Goal: Find specific page/section: Find specific page/section

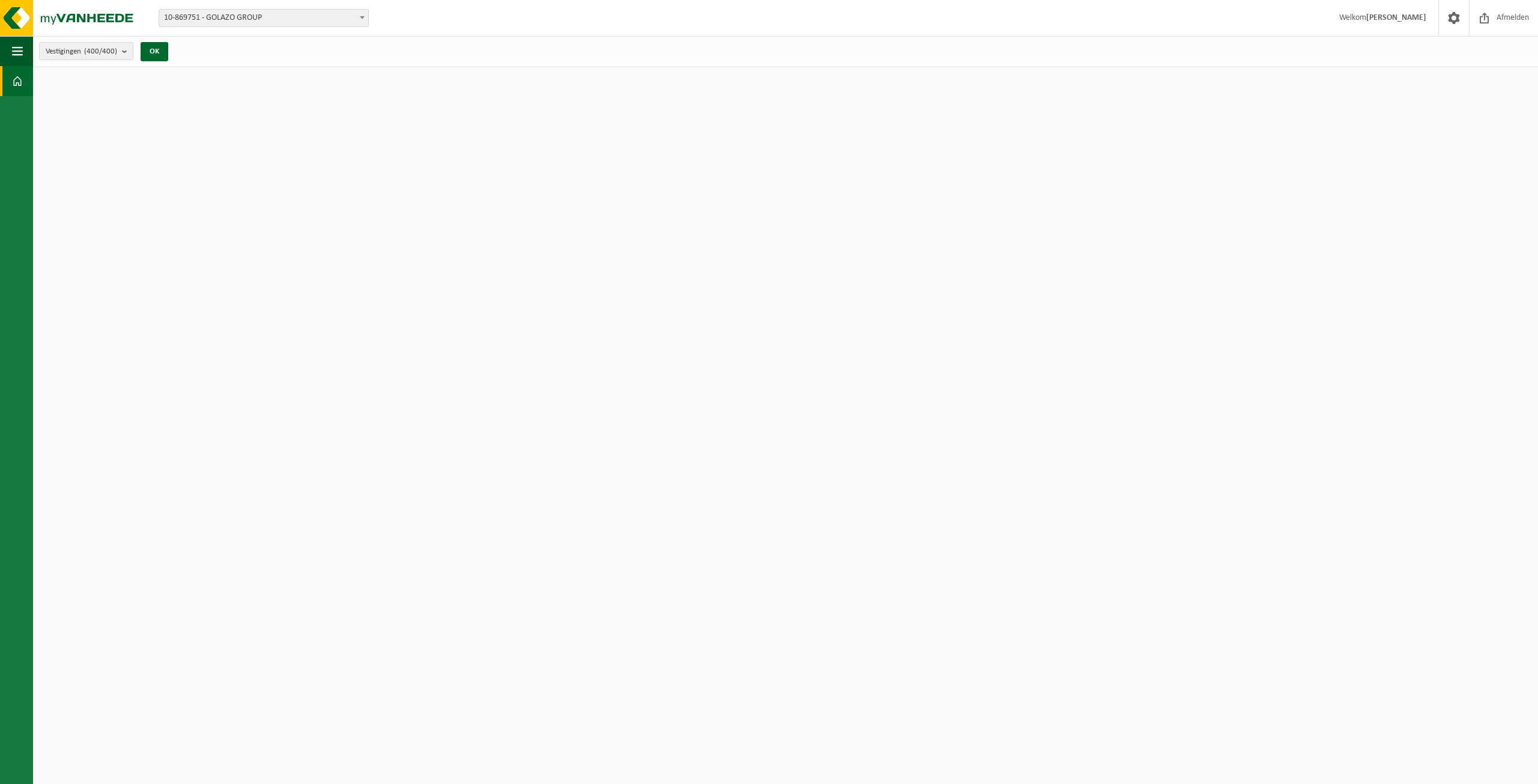
click at [277, 17] on span "10-869751 - GOLAZO GROUP" at bounding box center [264, 18] width 209 height 17
click at [159, 51] on button "OK" at bounding box center [154, 52] width 28 height 19
click at [146, 48] on button "OK" at bounding box center [154, 52] width 28 height 19
click at [18, 53] on span "button" at bounding box center [17, 51] width 11 height 30
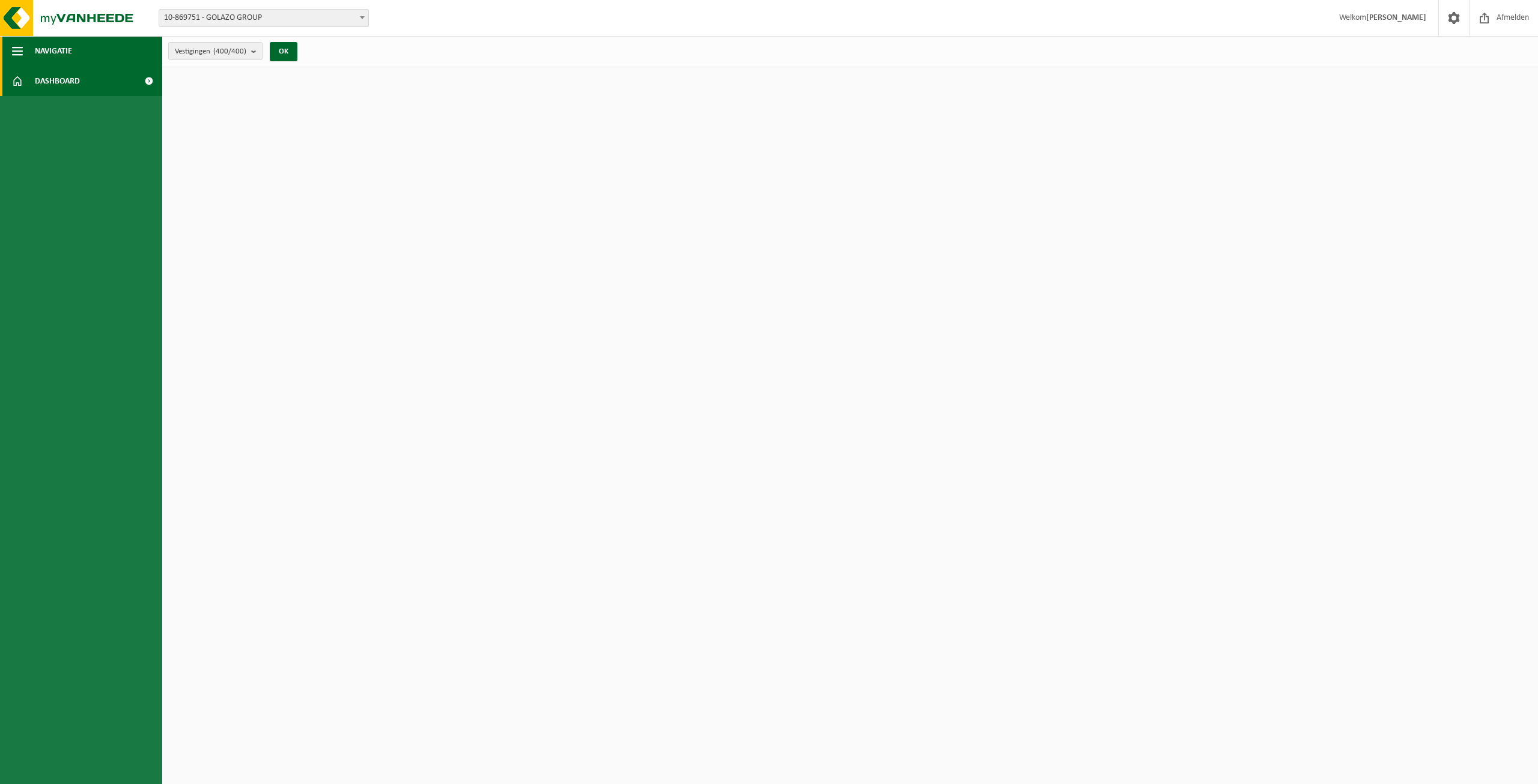
click at [13, 43] on span "button" at bounding box center [17, 51] width 11 height 30
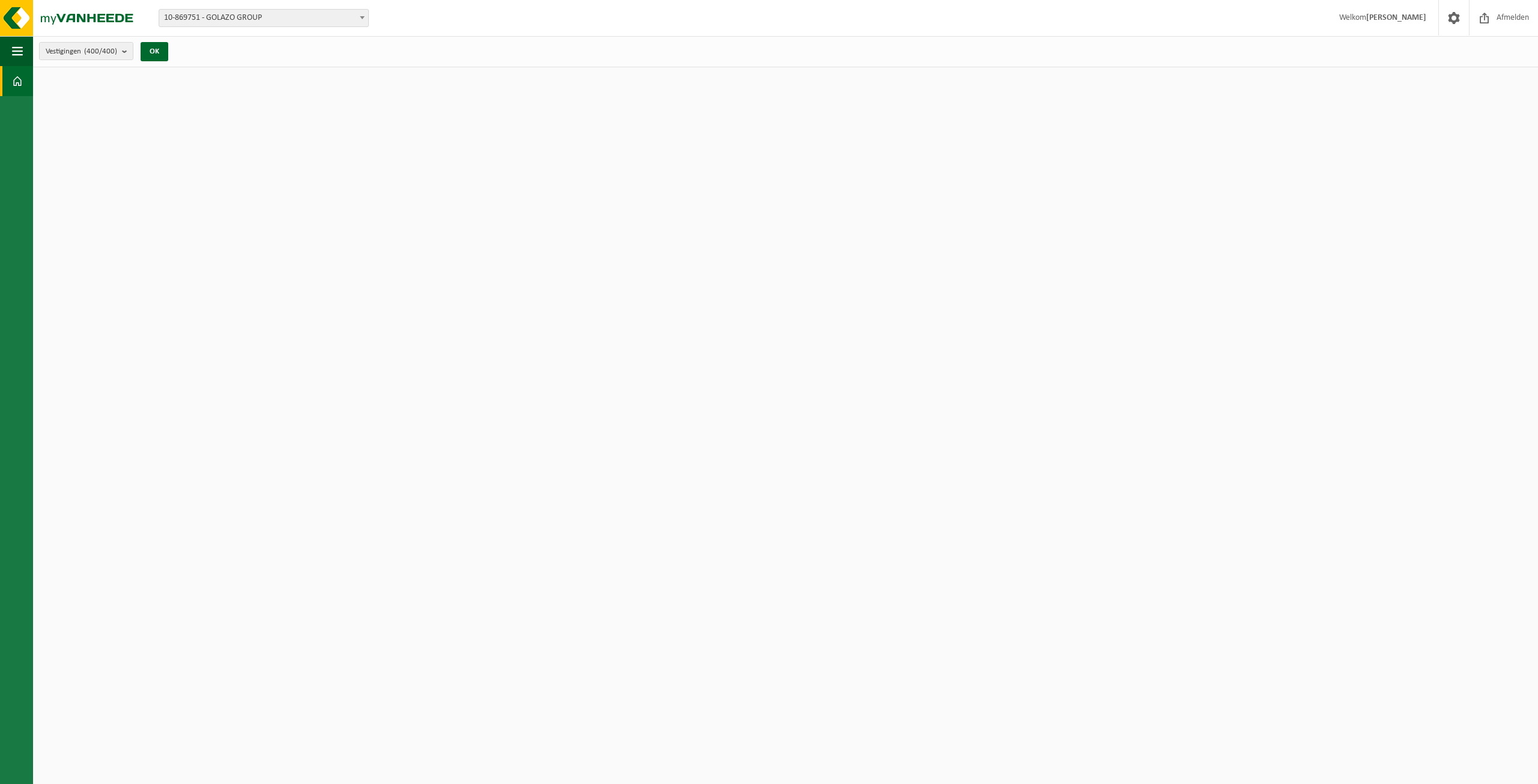
click at [23, 84] on link "Dashboard" at bounding box center [16, 81] width 33 height 30
click at [122, 48] on b "submit" at bounding box center [128, 52] width 11 height 17
